Goal: Task Accomplishment & Management: Complete application form

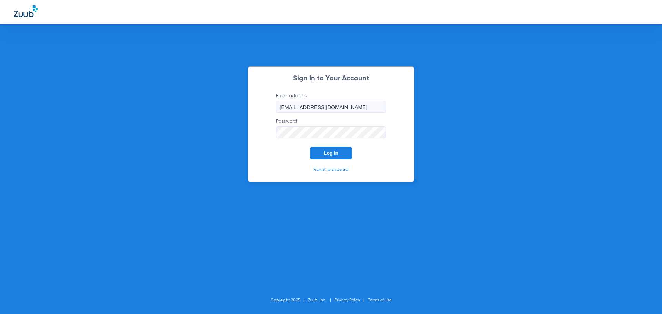
click at [310, 147] on button "Log In" at bounding box center [331, 153] width 42 height 12
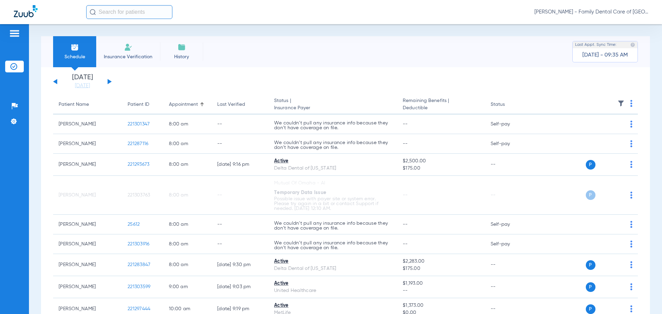
click at [109, 81] on button at bounding box center [110, 81] width 4 height 5
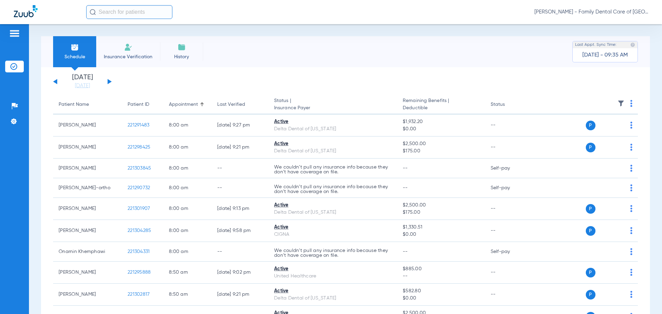
click at [120, 54] on span "Insurance Verification" at bounding box center [127, 56] width 53 height 7
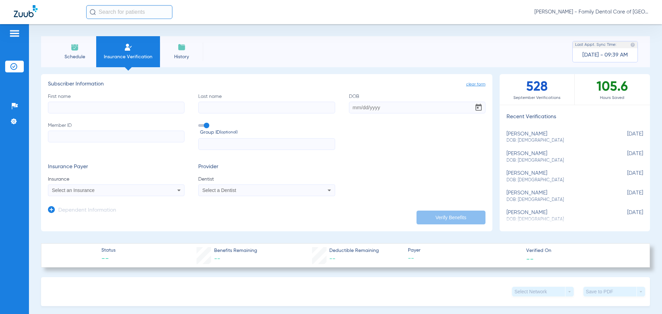
drag, startPoint x: 212, startPoint y: 106, endPoint x: 145, endPoint y: 105, distance: 67.3
click at [210, 106] on input "Last name" at bounding box center [266, 108] width 137 height 12
paste input "[PERSON_NAME]"
type input "[PERSON_NAME]"
drag, startPoint x: 62, startPoint y: 108, endPoint x: 67, endPoint y: 108, distance: 4.8
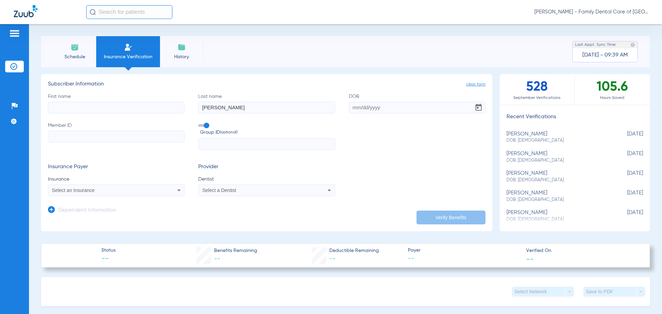
click at [63, 108] on input "First name" at bounding box center [116, 108] width 137 height 12
paste input "[PERSON_NAME]"
type input "[PERSON_NAME]"
click at [349, 107] on input "DOB" at bounding box center [417, 108] width 137 height 12
type input "[DATE]"
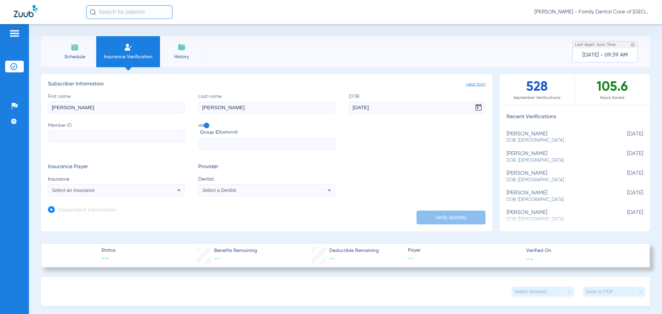
click at [204, 124] on span at bounding box center [203, 125] width 10 height 3
click at [200, 123] on input "Group ID (optional)" at bounding box center [200, 123] width 0 height 0
click at [155, 188] on div "Select an Insurance" at bounding box center [116, 190] width 136 height 8
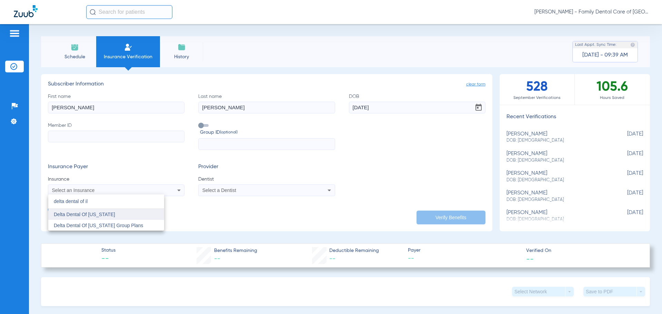
type input "delta dental of il"
drag, startPoint x: 119, startPoint y: 214, endPoint x: 123, endPoint y: 203, distance: 11.7
click at [119, 214] on mat-option "Delta Dental Of [US_STATE]" at bounding box center [106, 214] width 116 height 11
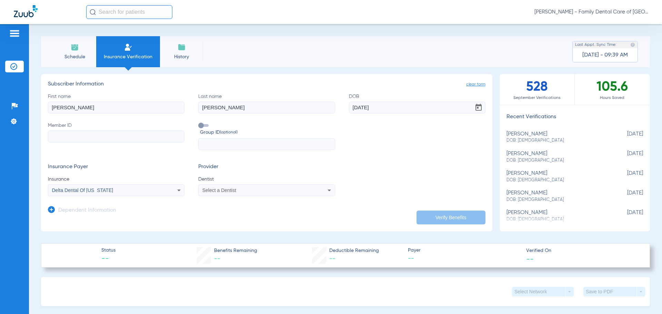
click at [233, 184] on app-form-autocomplete "Dentist Select a Dentist" at bounding box center [266, 186] width 137 height 20
click at [236, 191] on div "Select a Dentist" at bounding box center [253, 190] width 103 height 5
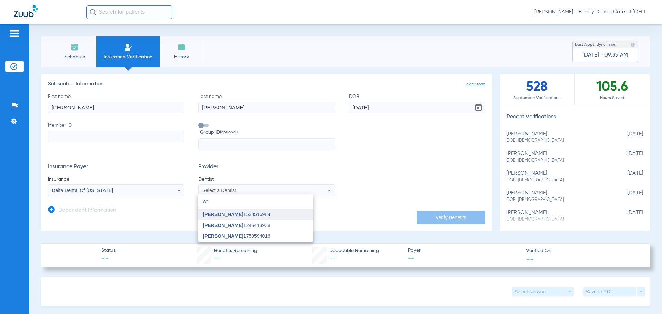
type input "wr"
click at [236, 213] on span "[PERSON_NAME]" at bounding box center [223, 215] width 40 height 6
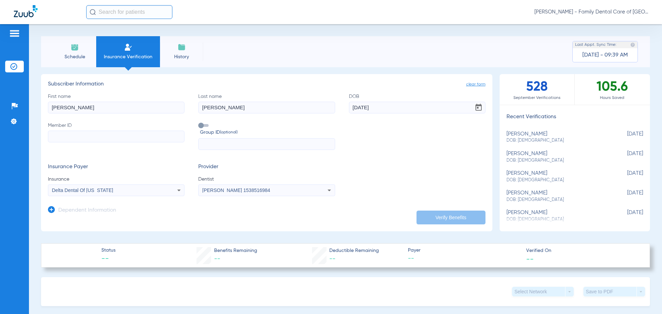
click at [152, 139] on input "Member ID" at bounding box center [116, 137] width 137 height 12
paste input "08038496424"
type input "08038496424"
click at [422, 209] on app-dependent-form "Dependent Information" at bounding box center [267, 207] width 438 height 23
click at [425, 215] on button "Verify Benefits" at bounding box center [451, 218] width 69 height 14
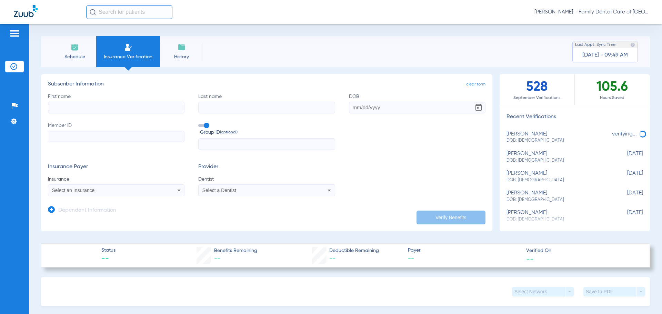
click at [98, 104] on input "First name" at bounding box center [116, 108] width 137 height 12
type input "[PERSON_NAME]"
type input "10/01/2000"
click at [203, 124] on span at bounding box center [203, 125] width 10 height 3
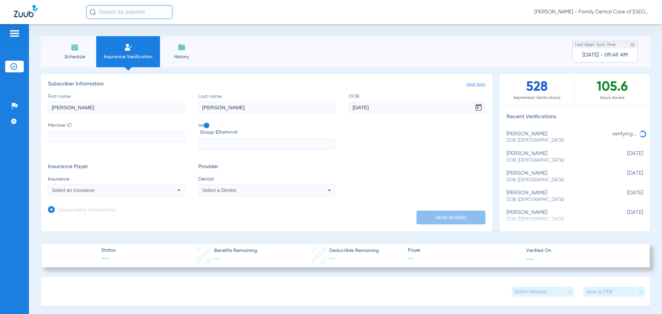
click at [200, 123] on input "Group ID (optional)" at bounding box center [200, 123] width 0 height 0
click at [80, 136] on input "Member ID" at bounding box center [116, 137] width 137 height 12
paste input "0009827486"
type input "0009827486"
click at [176, 189] on icon at bounding box center [179, 190] width 8 height 8
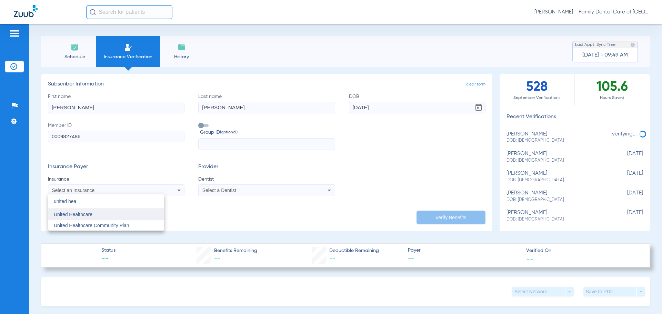
type input "united hea"
click at [81, 217] on span "United Healthcare" at bounding box center [73, 215] width 39 height 6
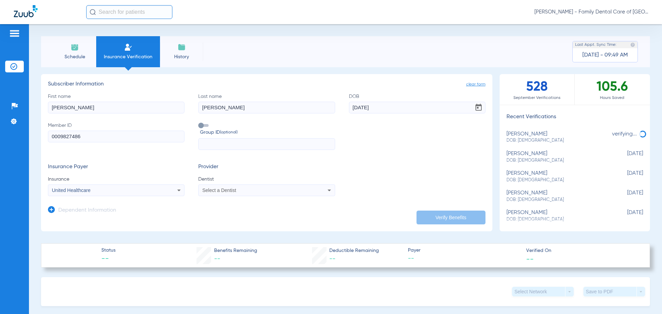
click at [237, 188] on div "Select a Dentist" at bounding box center [267, 190] width 136 height 8
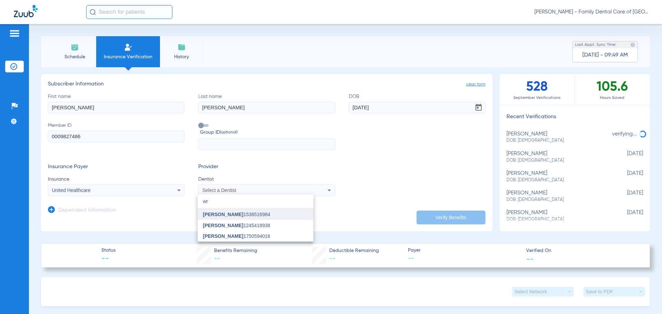
type input "wr"
click at [243, 215] on span "[PERSON_NAME]" at bounding box center [223, 215] width 40 height 6
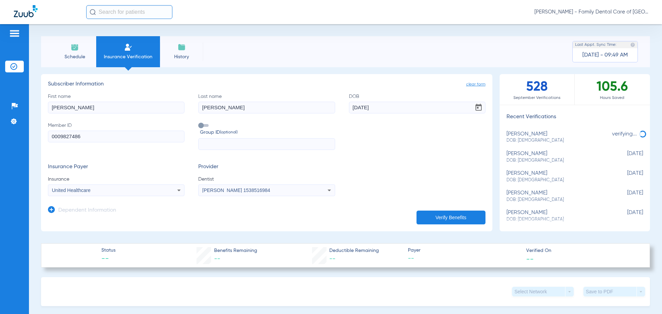
click at [428, 214] on button "Verify Benefits" at bounding box center [451, 218] width 69 height 14
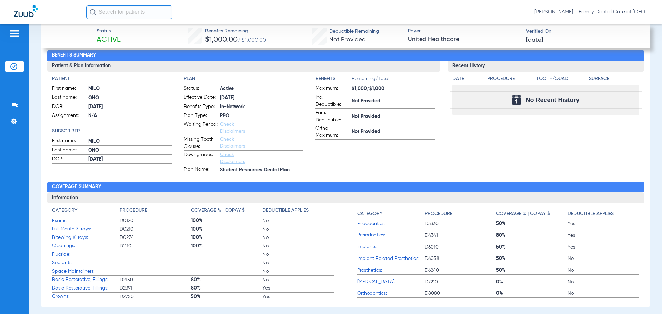
scroll to position [230, 0]
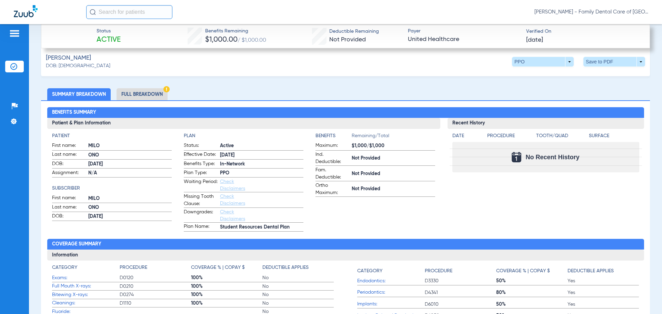
click at [145, 94] on li "Full Breakdown" at bounding box center [142, 94] width 51 height 12
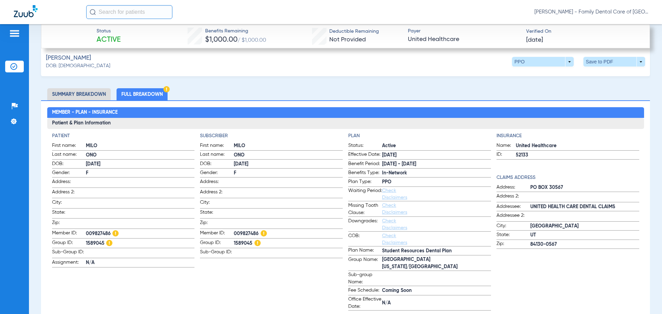
drag, startPoint x: 88, startPoint y: 240, endPoint x: 103, endPoint y: 240, distance: 15.2
click at [103, 240] on span "1589045" at bounding box center [140, 243] width 109 height 9
copy span "1589045"
drag, startPoint x: 87, startPoint y: 231, endPoint x: 106, endPoint y: 232, distance: 18.3
click at [106, 232] on span "009827486" at bounding box center [140, 234] width 109 height 9
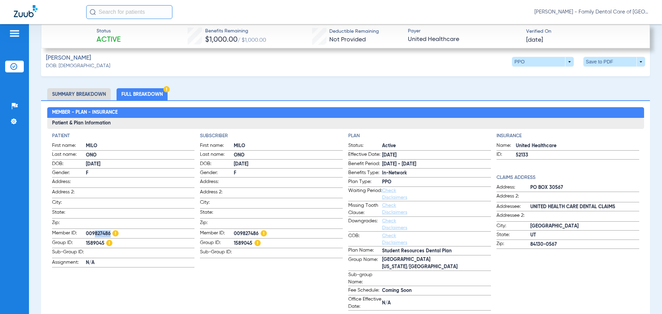
drag, startPoint x: 109, startPoint y: 232, endPoint x: 91, endPoint y: 233, distance: 17.6
click at [91, 233] on span "009827486" at bounding box center [140, 234] width 109 height 9
drag, startPoint x: 85, startPoint y: 231, endPoint x: 109, endPoint y: 232, distance: 24.5
click at [109, 232] on label "Member ID: 009827486" at bounding box center [123, 234] width 143 height 9
copy label "009827486"
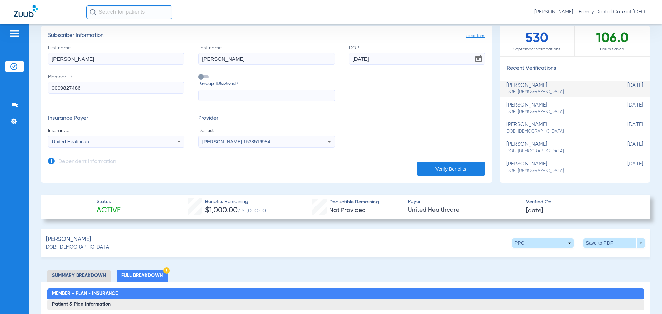
scroll to position [115, 0]
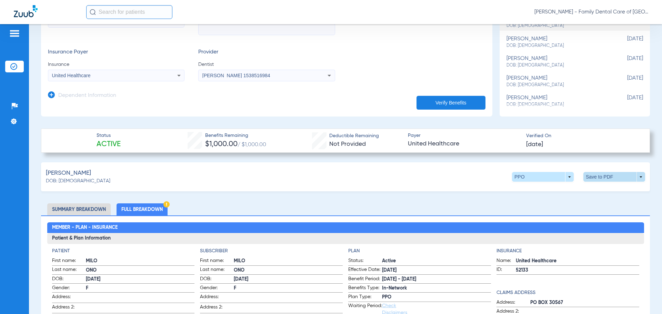
click at [635, 176] on span at bounding box center [615, 177] width 62 height 10
click at [558, 191] on span "Save to PDF" at bounding box center [557, 190] width 27 height 5
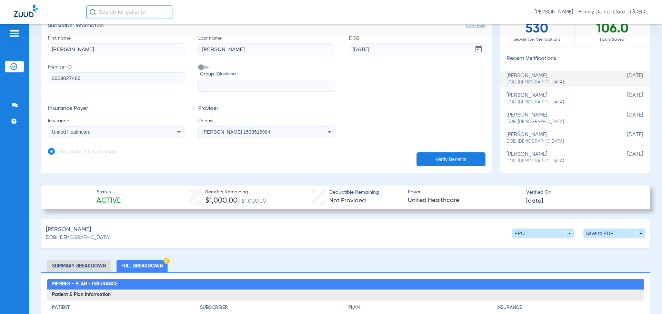
scroll to position [0, 0]
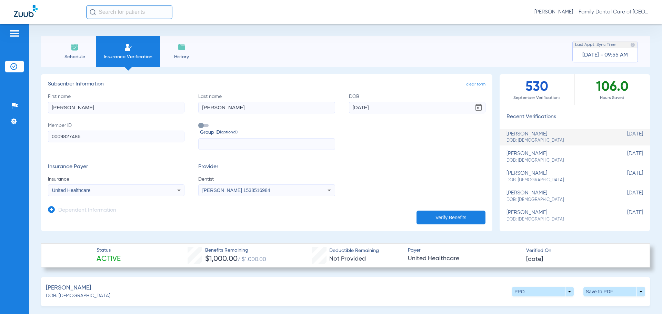
drag, startPoint x: 72, startPoint y: 110, endPoint x: -64, endPoint y: 114, distance: 136.6
click at [0, 114] on html "Amber Kaminski - Family Dental Care of Champaign Patients Insurance Verificatio…" at bounding box center [331, 157] width 662 height 314
paste input "Onarnin"
type input "Onarnin"
drag, startPoint x: 226, startPoint y: 106, endPoint x: 119, endPoint y: 118, distance: 107.9
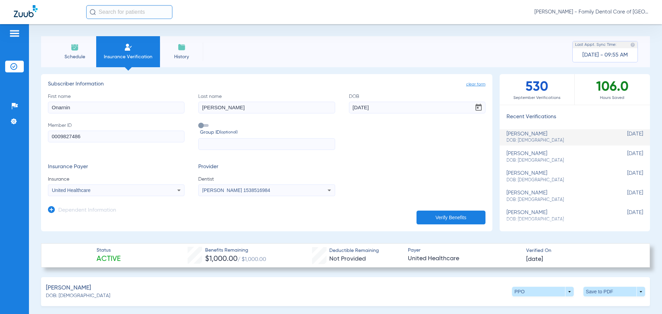
click at [109, 114] on div "First name Onarnin Last name Ono DOB 10/01/2000 Member ID 0009827486 Group ID (…" at bounding box center [267, 121] width 438 height 57
paste input "Khemphawi"
type input "Khemphawi"
drag, startPoint x: 383, startPoint y: 105, endPoint x: 241, endPoint y: 107, distance: 142.4
click at [241, 107] on div "First name Onarnin Last name Khemphawi DOB 10/01/2000 Member ID 0009827486 Grou…" at bounding box center [267, 121] width 438 height 57
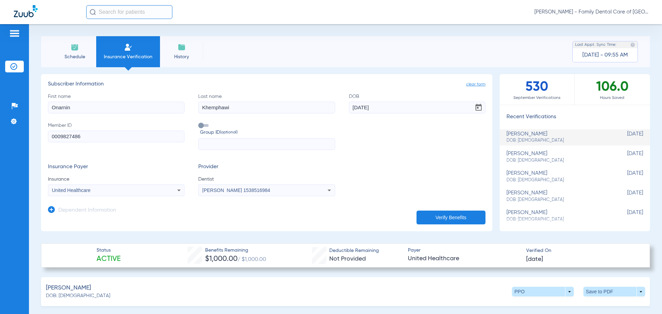
type input "01/10/1983"
drag, startPoint x: -37, startPoint y: 133, endPoint x: -44, endPoint y: 133, distance: 7.6
click at [0, 133] on html "Amber Kaminski - Family Dental Care of Champaign Patients Insurance Verificatio…" at bounding box center [331, 157] width 662 height 314
paste input "xox813141097"
type input "xox813141097"
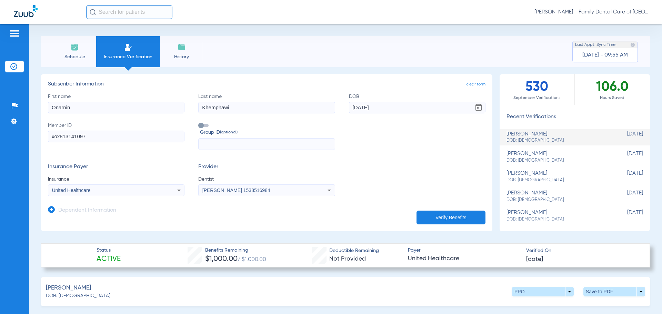
click at [137, 193] on div "United Healthcare" at bounding box center [103, 190] width 103 height 5
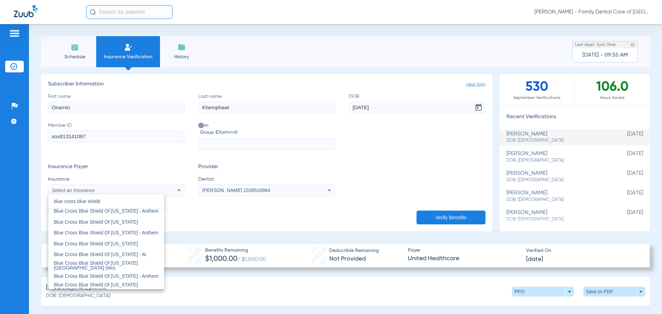
scroll to position [115, 0]
type input "blue cross blue shield"
drag, startPoint x: 119, startPoint y: 222, endPoint x: 256, endPoint y: 207, distance: 137.4
click at [120, 221] on span "Blue Cross Blue Shield Of [US_STATE]" at bounding box center [96, 220] width 84 height 6
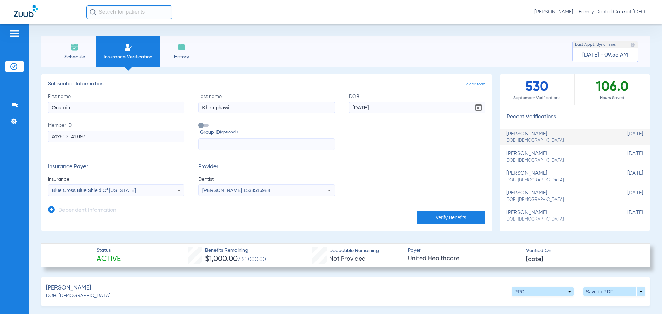
click at [432, 220] on button "Verify Benefits" at bounding box center [451, 218] width 69 height 14
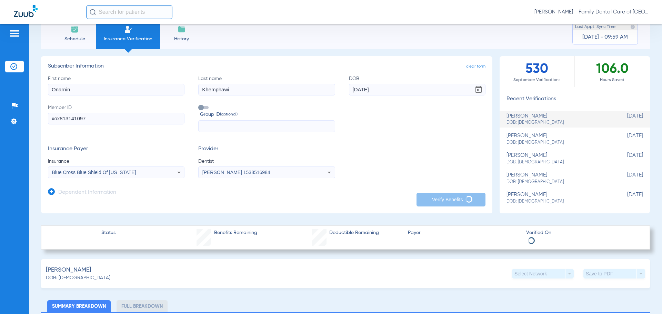
scroll to position [0, 0]
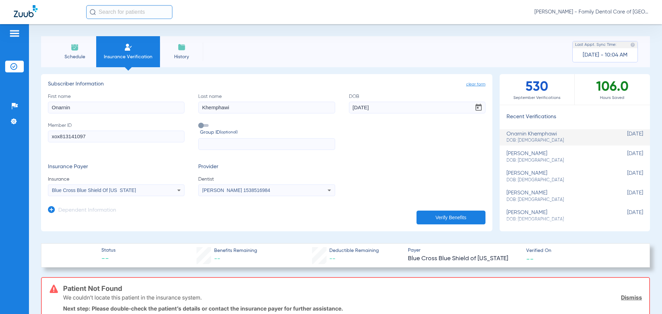
drag, startPoint x: 73, startPoint y: 112, endPoint x: -84, endPoint y: 108, distance: 157.0
click at [0, 108] on html "Amber Kaminski - Family Dental Care of Champaign Patients Insurance Verificatio…" at bounding box center [331, 157] width 662 height 314
paste input "Hesham"
type input "Hesham"
drag, startPoint x: 196, startPoint y: 109, endPoint x: 66, endPoint y: 116, distance: 129.5
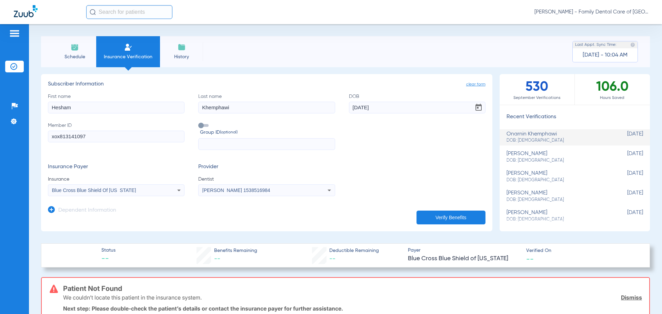
click at [65, 115] on div "First name Hesham Last name Khemphawi DOB 01/10/1983 Member ID xox813141097 Gro…" at bounding box center [267, 121] width 438 height 57
paste input "Jifr"
type input "Jifri"
drag, startPoint x: 397, startPoint y: 107, endPoint x: 208, endPoint y: 109, distance: 188.7
click at [208, 109] on div "First name Hesham Last name Jifri DOB 01/10/1983 Member ID xox813141097 Group I…" at bounding box center [267, 121] width 438 height 57
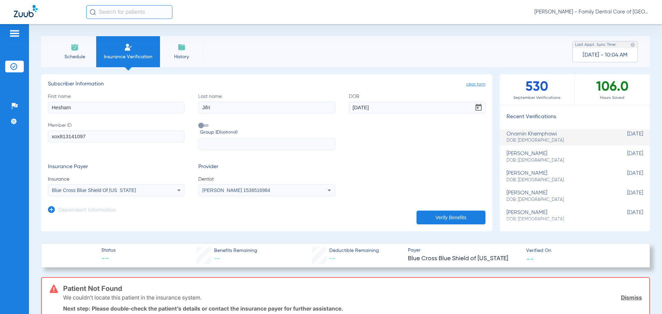
type input "07/14/1992"
drag, startPoint x: 101, startPoint y: 138, endPoint x: -64, endPoint y: 140, distance: 165.6
click at [0, 140] on html "Amber Kaminski - Family Dental Care of Champaign Patients Insurance Verificatio…" at bounding box center [331, 157] width 662 height 314
paste input "211802988"
type input "211802988"
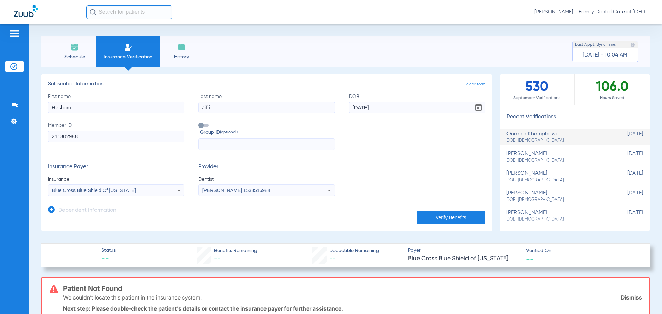
click at [169, 189] on div "Blue Cross Blue Shield Of [US_STATE]" at bounding box center [116, 190] width 136 height 8
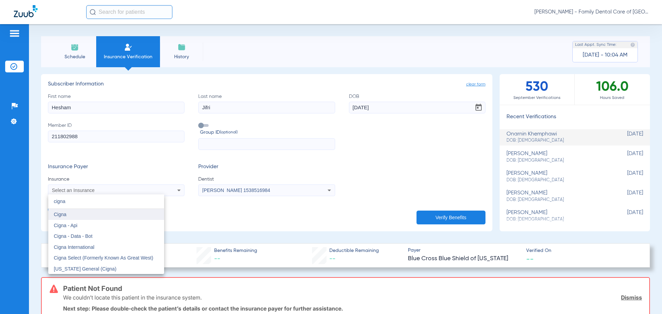
type input "cigna"
click at [91, 211] on mat-option "Cigna" at bounding box center [106, 214] width 116 height 11
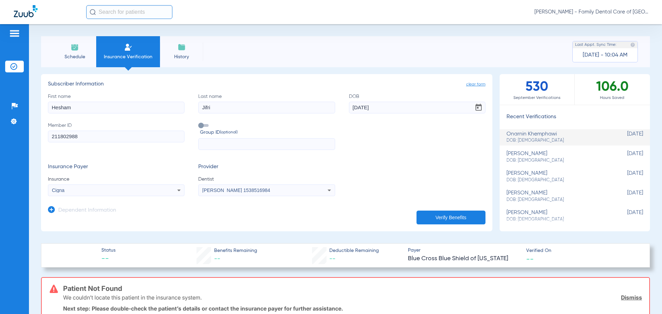
click at [424, 212] on button "Verify Benefits" at bounding box center [451, 218] width 69 height 14
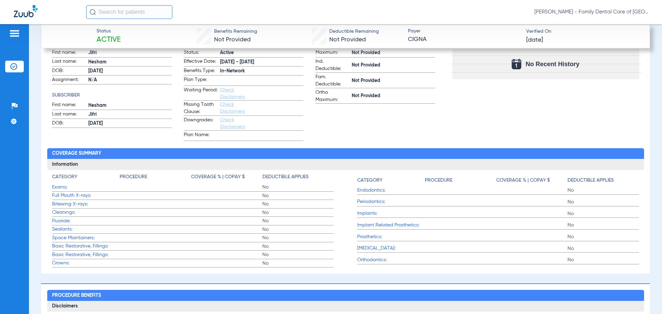
scroll to position [161, 0]
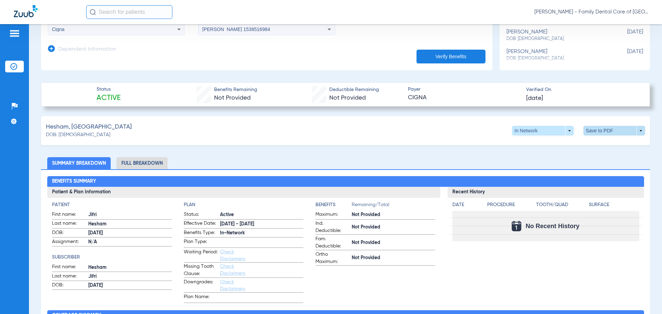
click at [620, 131] on span at bounding box center [615, 131] width 62 height 10
click at [548, 142] on span "Save to PDF" at bounding box center [557, 143] width 27 height 5
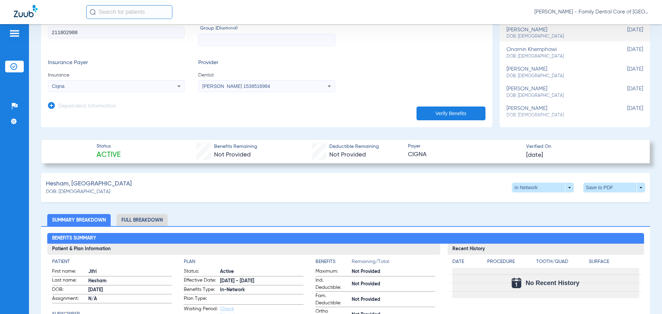
scroll to position [103, 0]
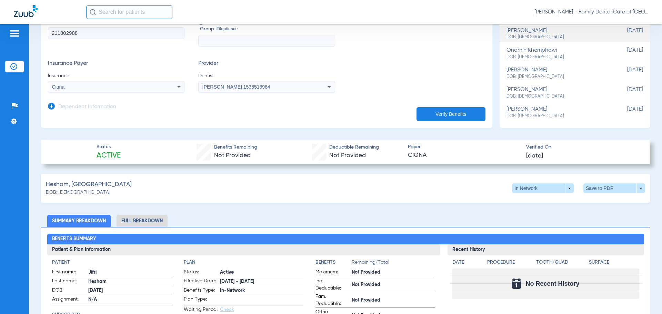
click at [155, 221] on li "Full Breakdown" at bounding box center [142, 221] width 51 height 12
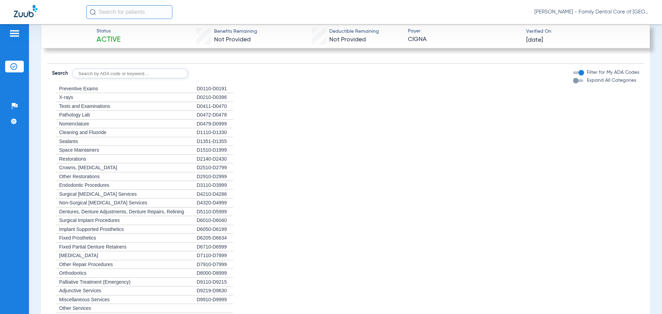
scroll to position [448, 0]
